Goal: Information Seeking & Learning: Learn about a topic

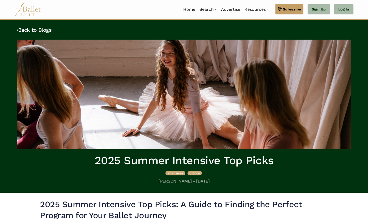
click at [30, 12] on img at bounding box center [28, 9] width 26 height 14
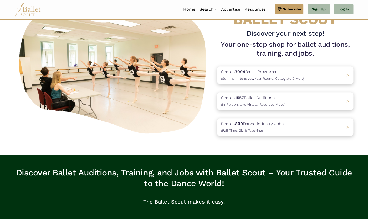
scroll to position [45, 0]
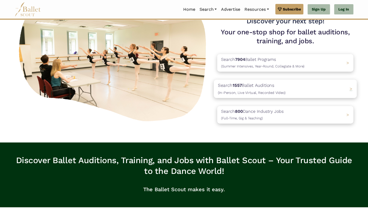
click at [243, 96] on p "Search 1557 Ballet Auditions (In-Person, Live Virtual, Recorded Video)" at bounding box center [251, 89] width 67 height 14
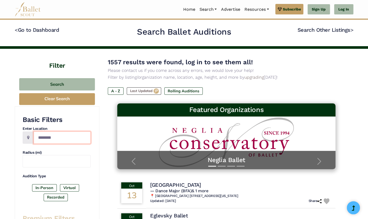
click at [58, 137] on input "Location" at bounding box center [62, 138] width 57 height 12
type input "**********"
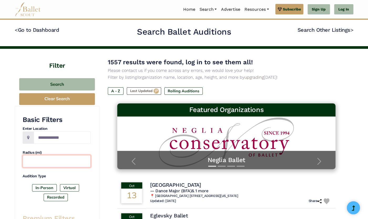
click at [34, 163] on input "text" at bounding box center [57, 161] width 68 height 12
click at [41, 165] on input "text" at bounding box center [57, 161] width 68 height 12
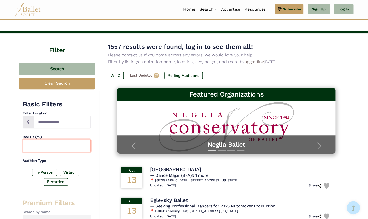
scroll to position [17, 0]
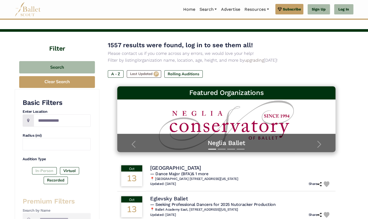
click at [42, 170] on label "In-Person" at bounding box center [44, 170] width 25 height 7
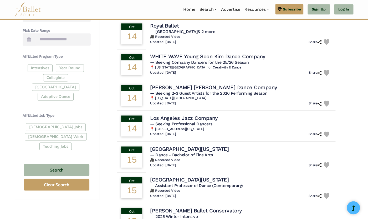
scroll to position [230, 0]
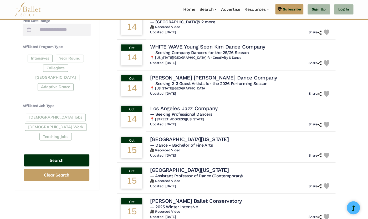
click at [58, 154] on button "Search" at bounding box center [56, 160] width 65 height 12
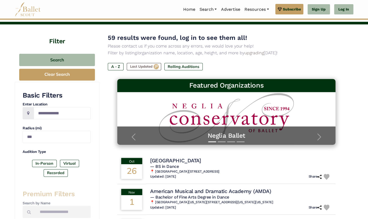
scroll to position [25, 0]
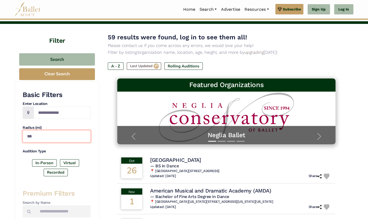
click at [36, 139] on input "***" at bounding box center [57, 136] width 68 height 12
drag, startPoint x: 19, startPoint y: 135, endPoint x: 30, endPoint y: 135, distance: 11.6
drag, startPoint x: 40, startPoint y: 138, endPoint x: 22, endPoint y: 138, distance: 18.6
click at [23, 138] on input "***" at bounding box center [57, 136] width 68 height 12
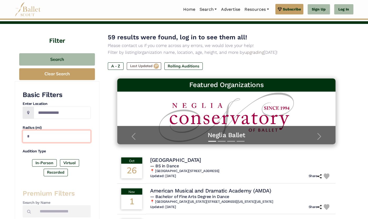
type input "**"
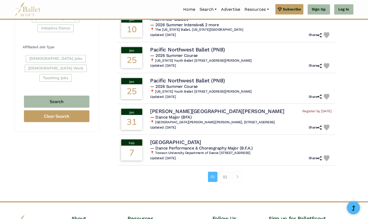
scroll to position [291, 0]
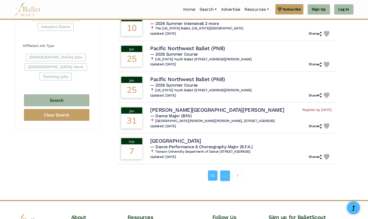
click at [224, 176] on link "02" at bounding box center [225, 175] width 10 height 11
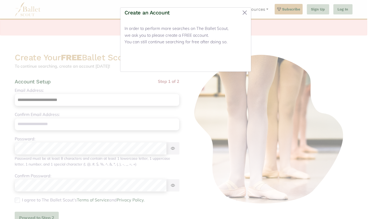
click at [238, 61] on button "Close" at bounding box center [237, 61] width 20 height 12
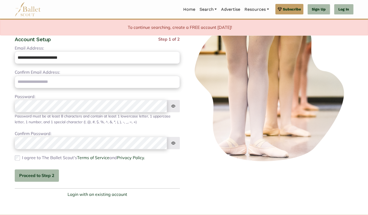
scroll to position [61, 0]
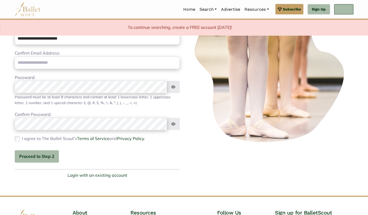
click at [345, 9] on link "Log In" at bounding box center [343, 9] width 19 height 11
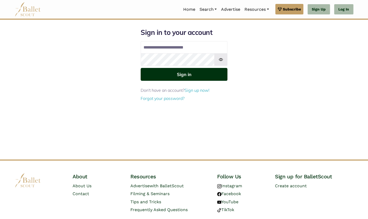
type input "**********"
click at [182, 77] on button "Sign in" at bounding box center [183, 74] width 87 height 13
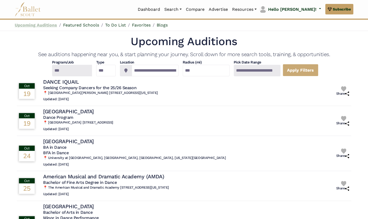
click at [43, 24] on link "Upcoming Auditions" at bounding box center [36, 25] width 42 height 5
click at [38, 26] on link "Upcoming Auditions" at bounding box center [36, 25] width 42 height 5
click at [27, 11] on img at bounding box center [28, 9] width 26 height 14
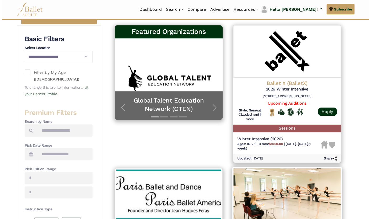
scroll to position [96, 0]
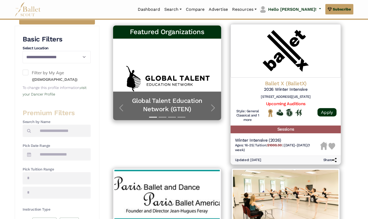
click at [280, 55] on img at bounding box center [285, 51] width 110 height 54
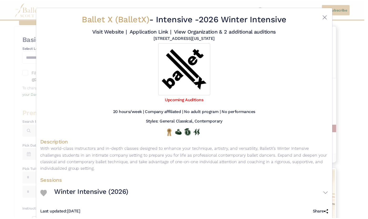
scroll to position [0, 0]
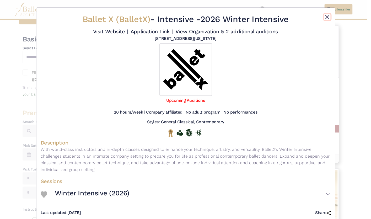
click at [325, 17] on button "Close" at bounding box center [327, 17] width 6 height 6
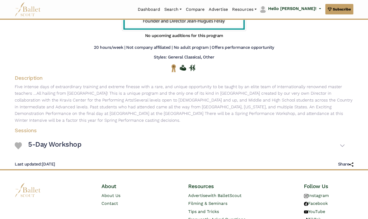
scroll to position [86, 0]
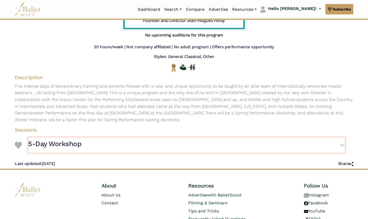
click at [341, 145] on button "5-Day Workshop" at bounding box center [186, 145] width 316 height 15
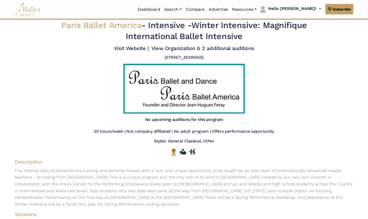
scroll to position [2, 0]
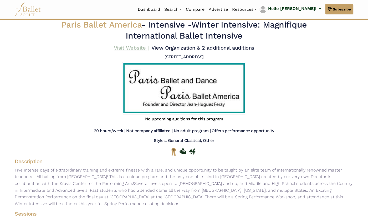
click at [126, 49] on link "Visit Website |" at bounding box center [130, 48] width 35 height 6
